Goal: Transaction & Acquisition: Book appointment/travel/reservation

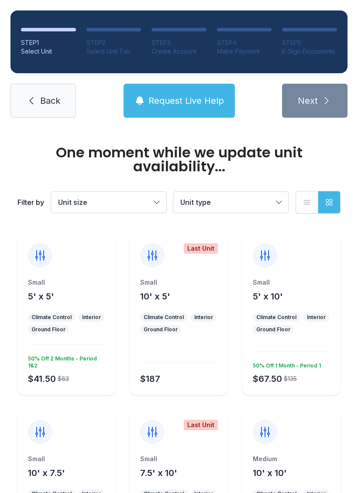
click at [153, 199] on button "Unit size" at bounding box center [108, 202] width 115 height 21
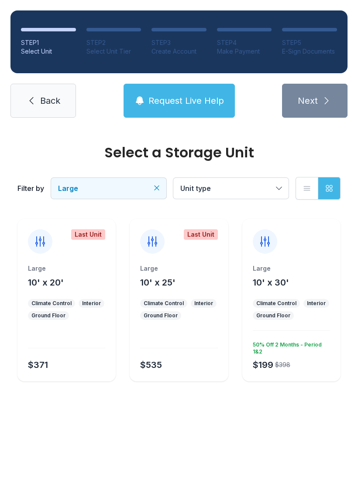
click at [175, 340] on div at bounding box center [178, 339] width 77 height 18
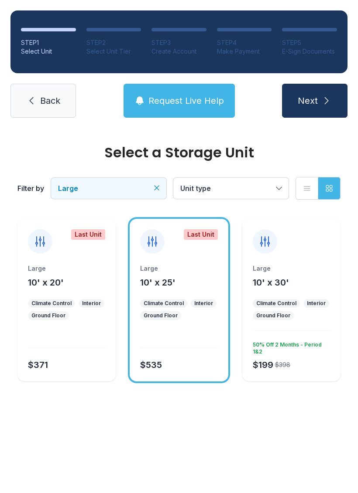
click at [209, 184] on span "Unit type" at bounding box center [195, 188] width 31 height 9
click at [296, 277] on div "Large 10' x 30'" at bounding box center [290, 276] width 77 height 24
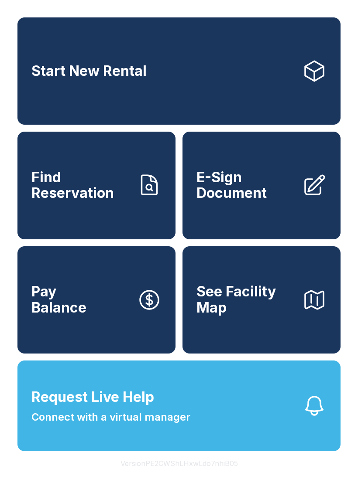
click at [254, 307] on span "See Facility Map" at bounding box center [245, 300] width 99 height 32
click at [122, 64] on link "Start New Rental" at bounding box center [178, 70] width 323 height 107
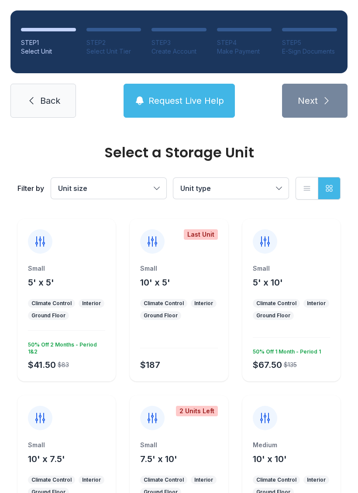
click at [49, 245] on div at bounding box center [40, 241] width 24 height 24
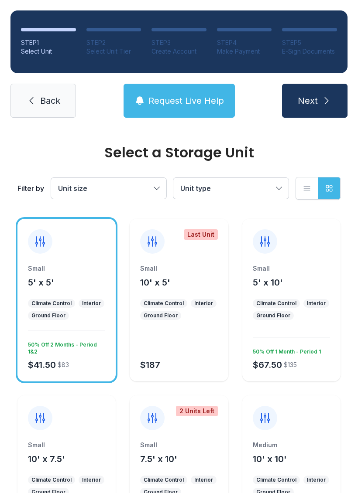
click at [309, 99] on span "Next" at bounding box center [307, 101] width 20 height 12
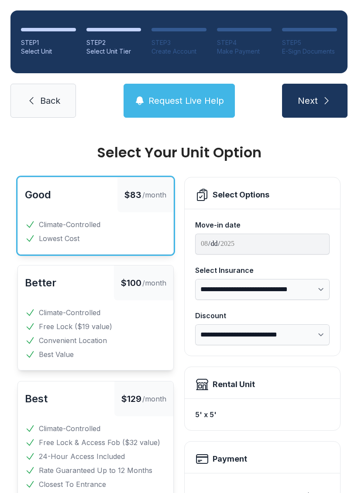
click at [321, 97] on icon "submit" at bounding box center [326, 100] width 10 height 10
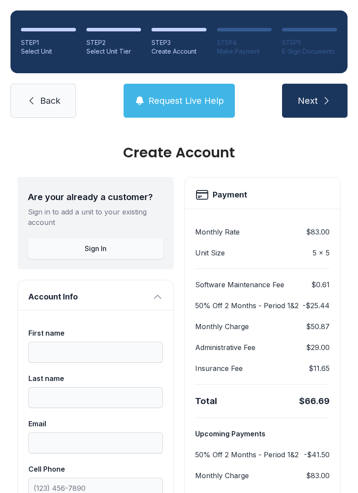
click at [327, 91] on button "Next" at bounding box center [314, 101] width 65 height 34
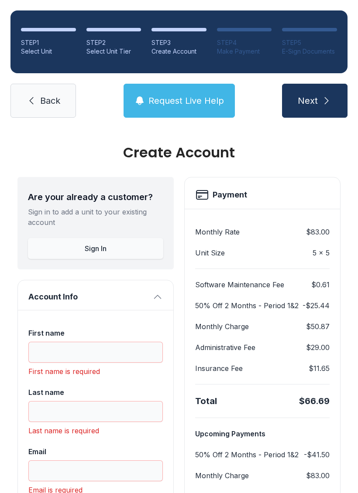
click at [49, 95] on span "Back" at bounding box center [50, 101] width 20 height 12
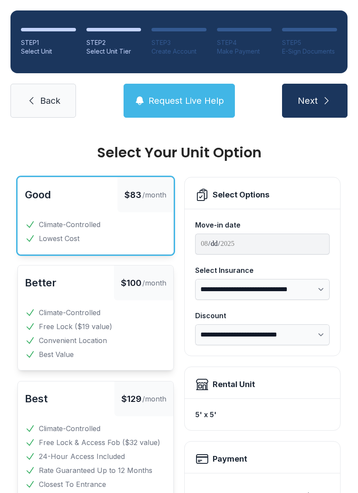
click at [49, 78] on div "STEP 1 Select Unit STEP 2 Select Unit Tier STEP 3 Create Account STEP 4 Make Pa…" at bounding box center [179, 64] width 358 height 128
click at [46, 100] on span "Back" at bounding box center [50, 101] width 20 height 12
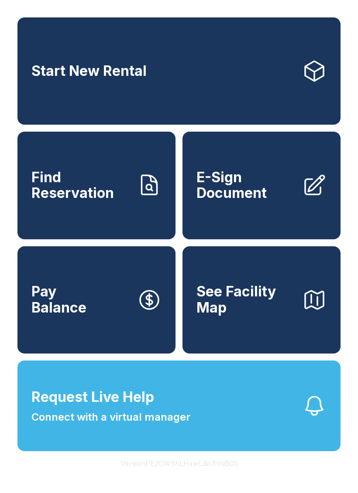
click at [54, 107] on link "Start New Rental" at bounding box center [178, 70] width 323 height 107
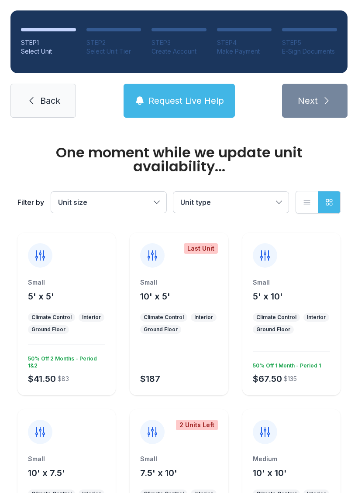
click at [50, 102] on span "Back" at bounding box center [50, 101] width 20 height 12
